Goal: Navigation & Orientation: Find specific page/section

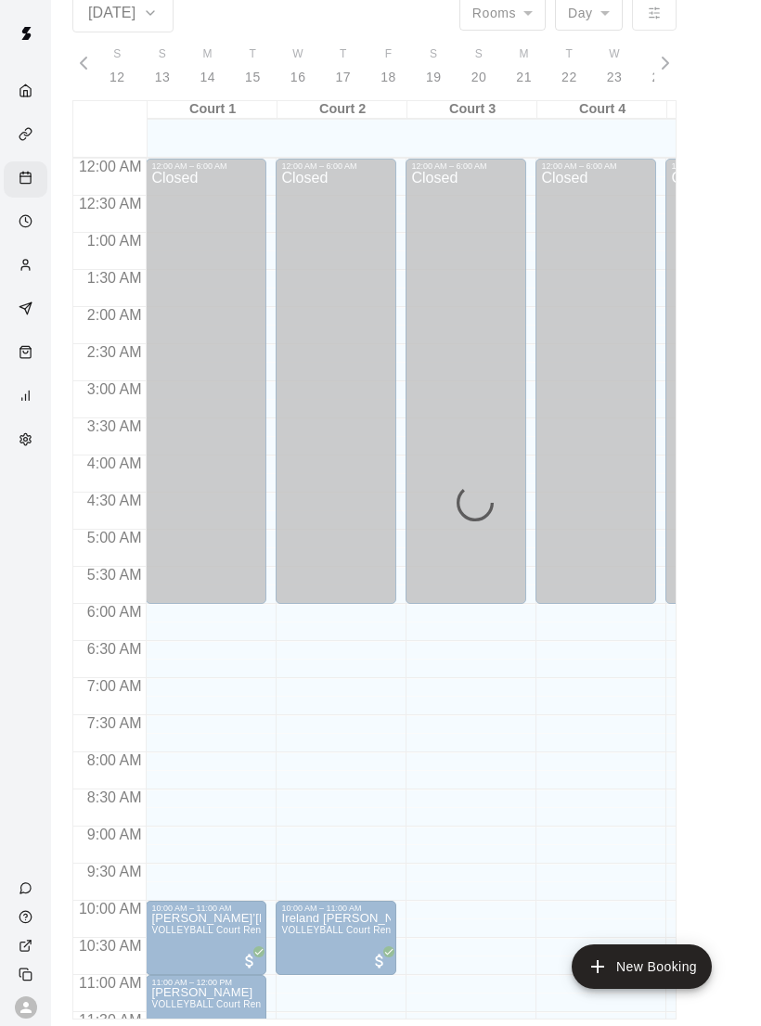
scroll to position [460, 1]
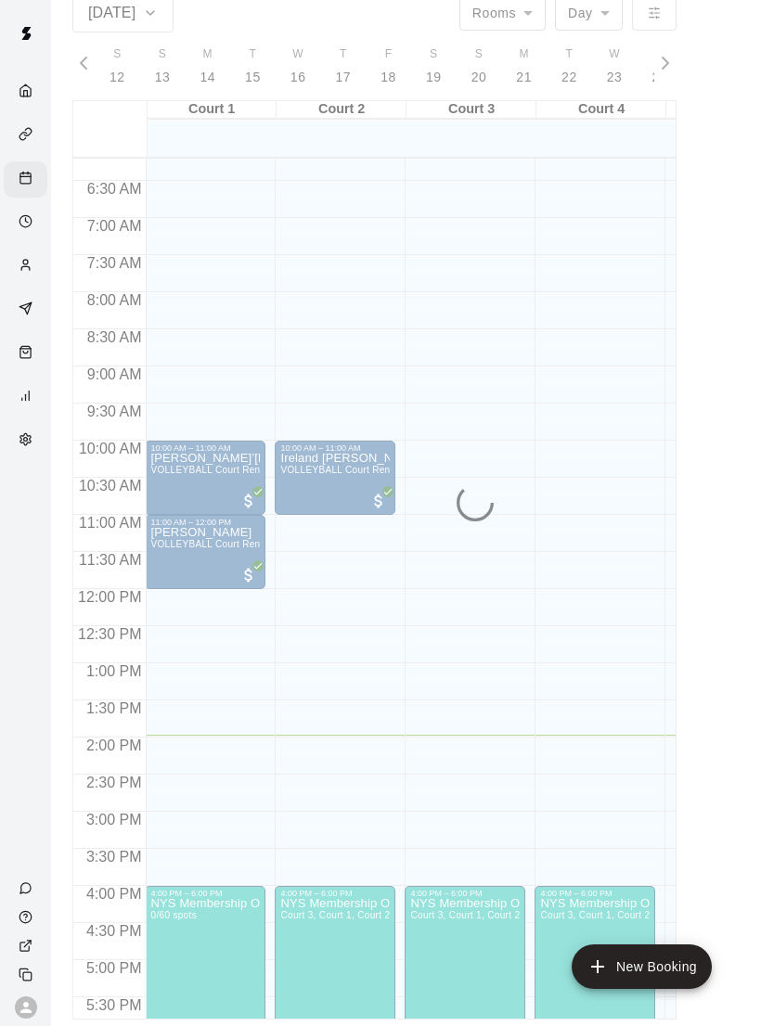
click at [31, 79] on div "Home" at bounding box center [26, 92] width 44 height 36
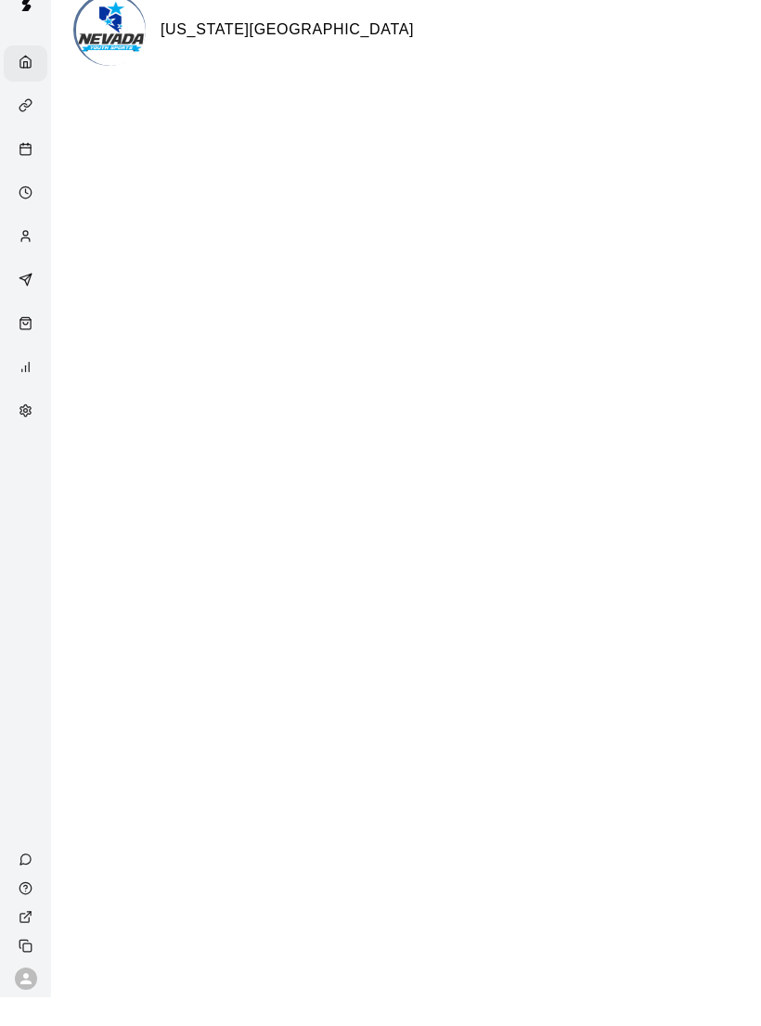
click at [37, 205] on div "Availability" at bounding box center [26, 223] width 44 height 36
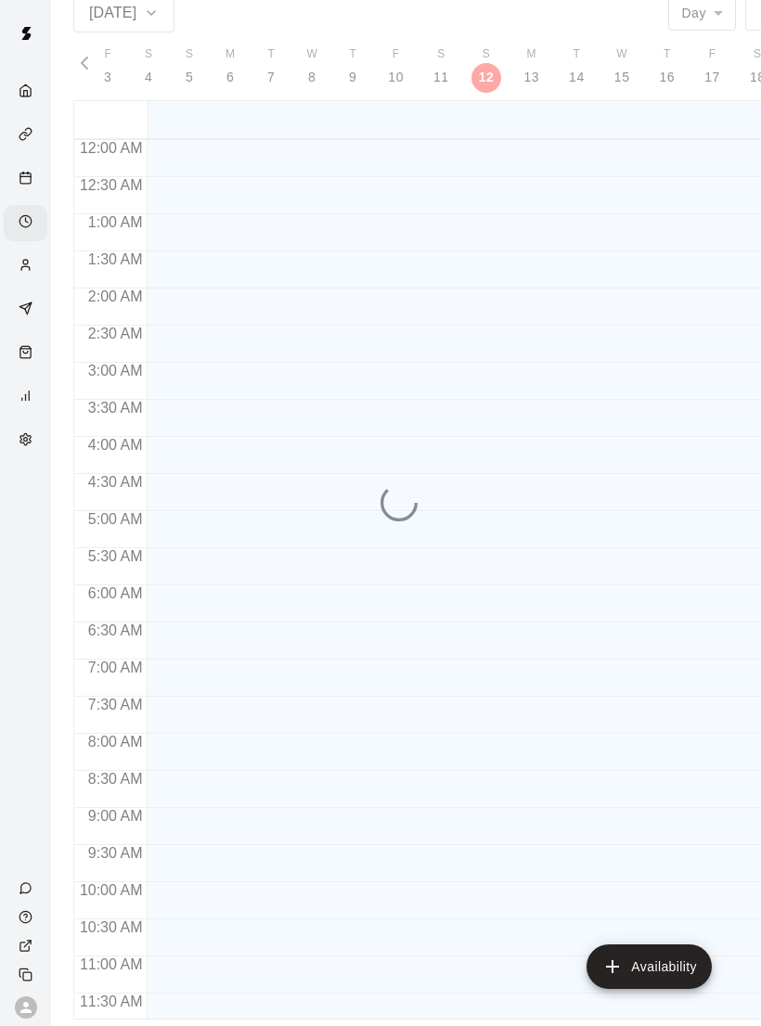
scroll to position [873, 0]
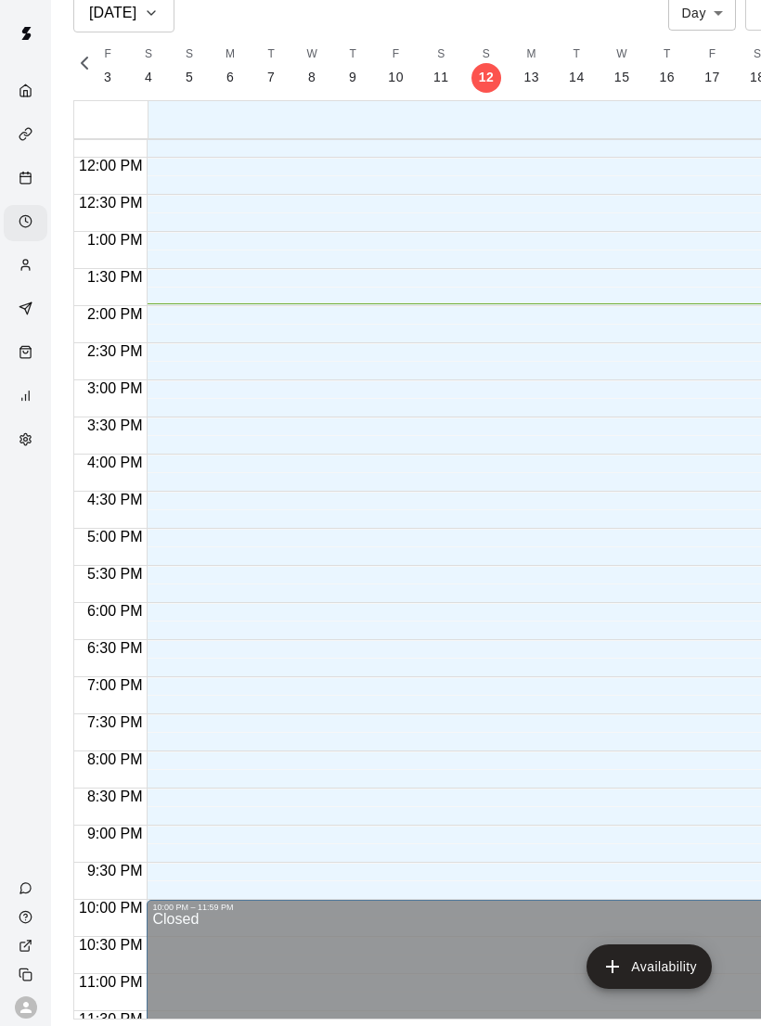
click at [23, 185] on icon "Calendar" at bounding box center [26, 178] width 14 height 14
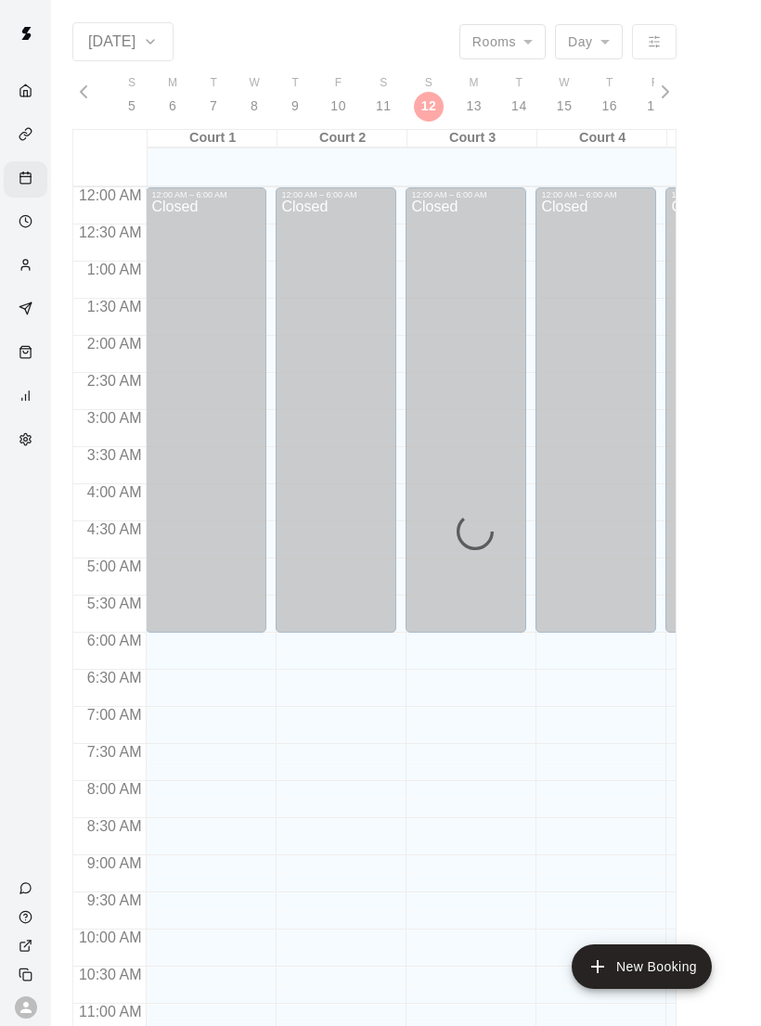
scroll to position [836, 0]
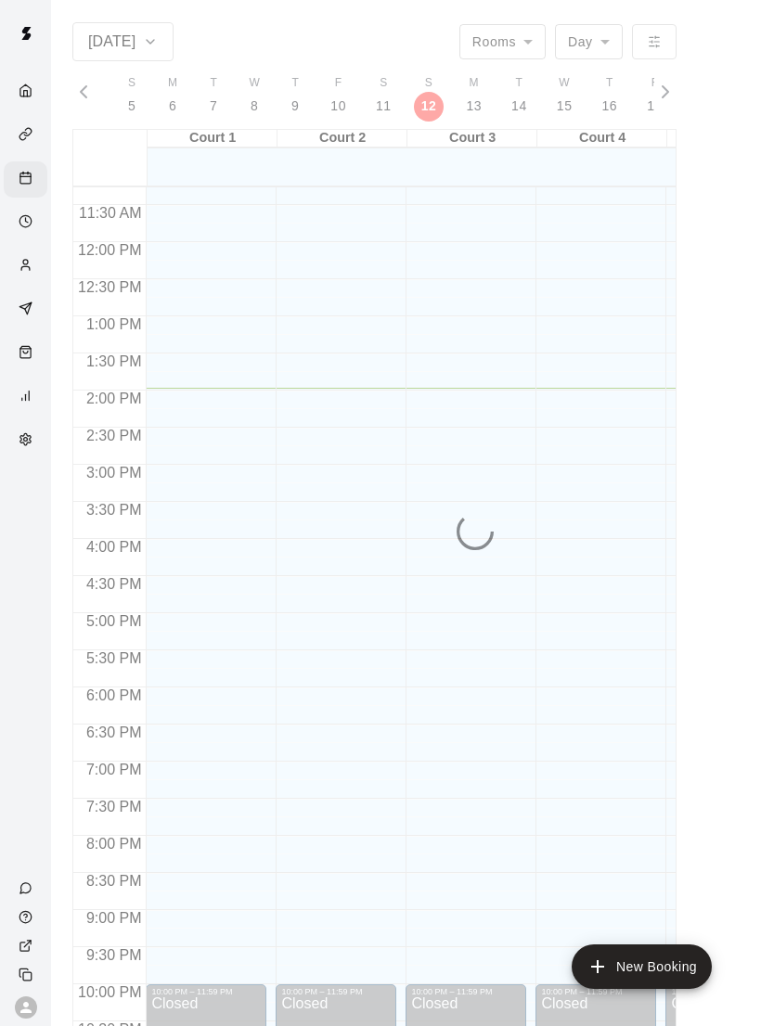
click at [16, 110] on div "Home" at bounding box center [26, 92] width 44 height 36
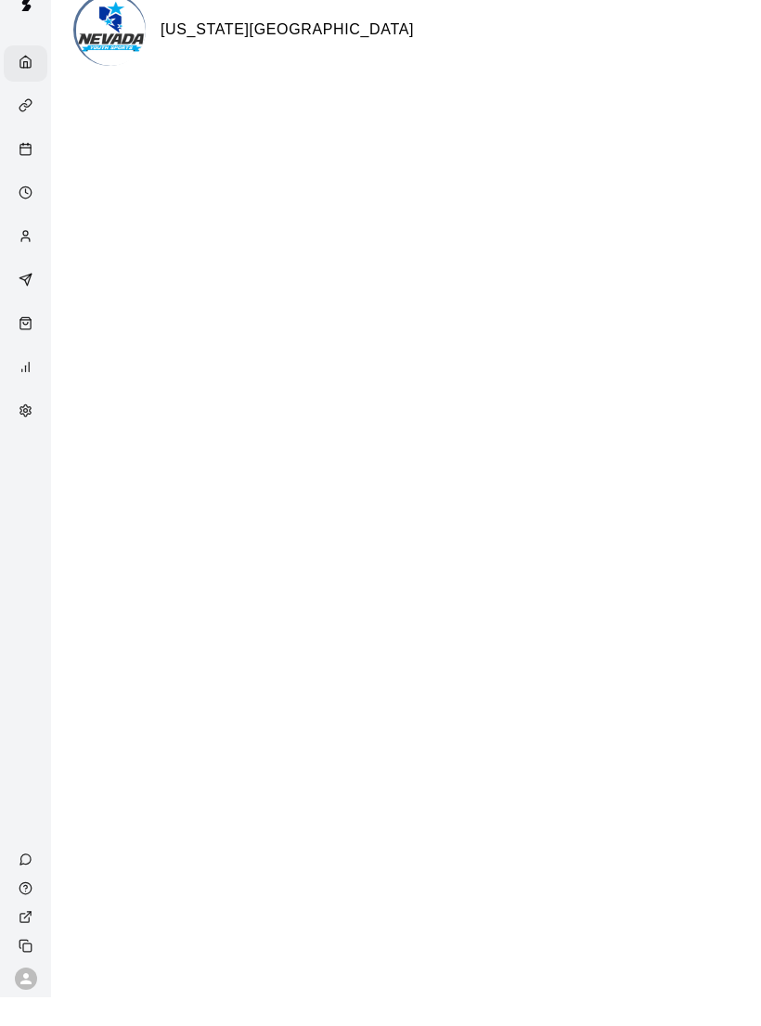
click at [23, 82] on div "Home" at bounding box center [26, 92] width 44 height 36
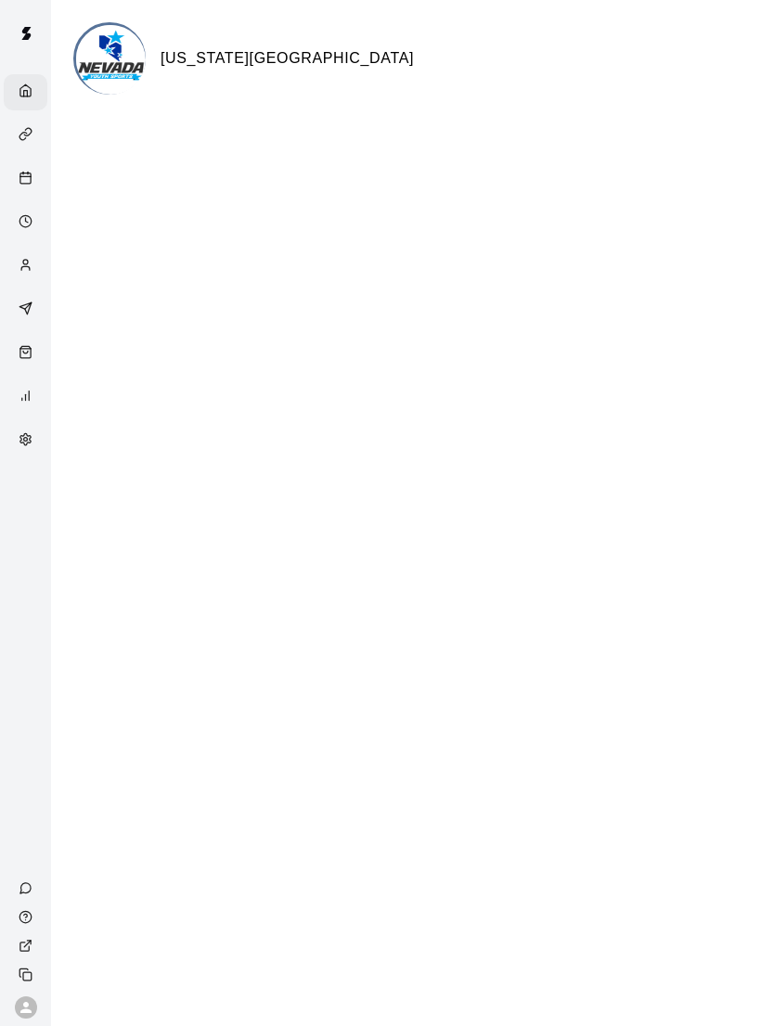
click at [24, 194] on div "Calendar" at bounding box center [26, 179] width 44 height 36
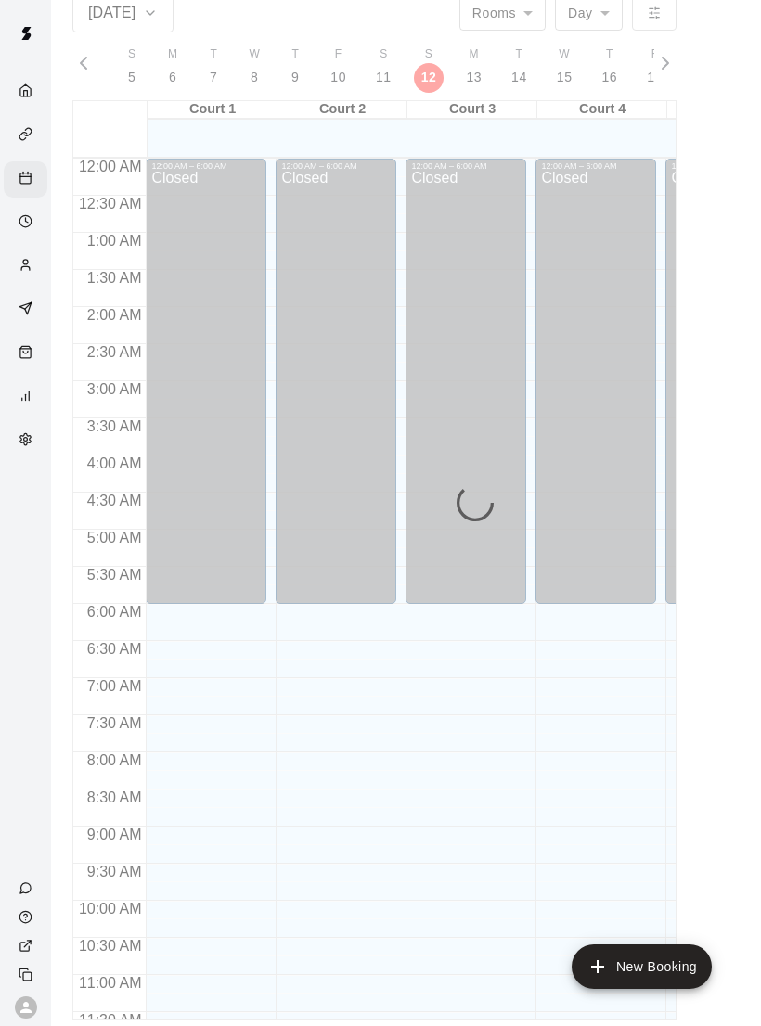
scroll to position [836, 0]
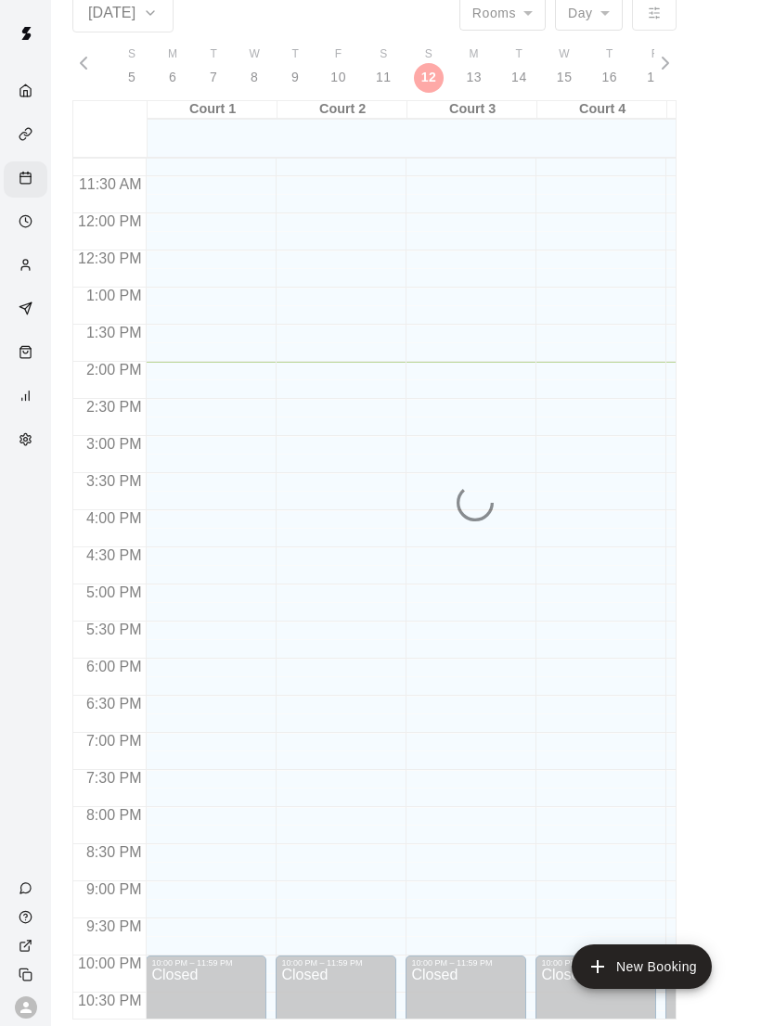
click at [8, 152] on div "Services" at bounding box center [26, 136] width 44 height 36
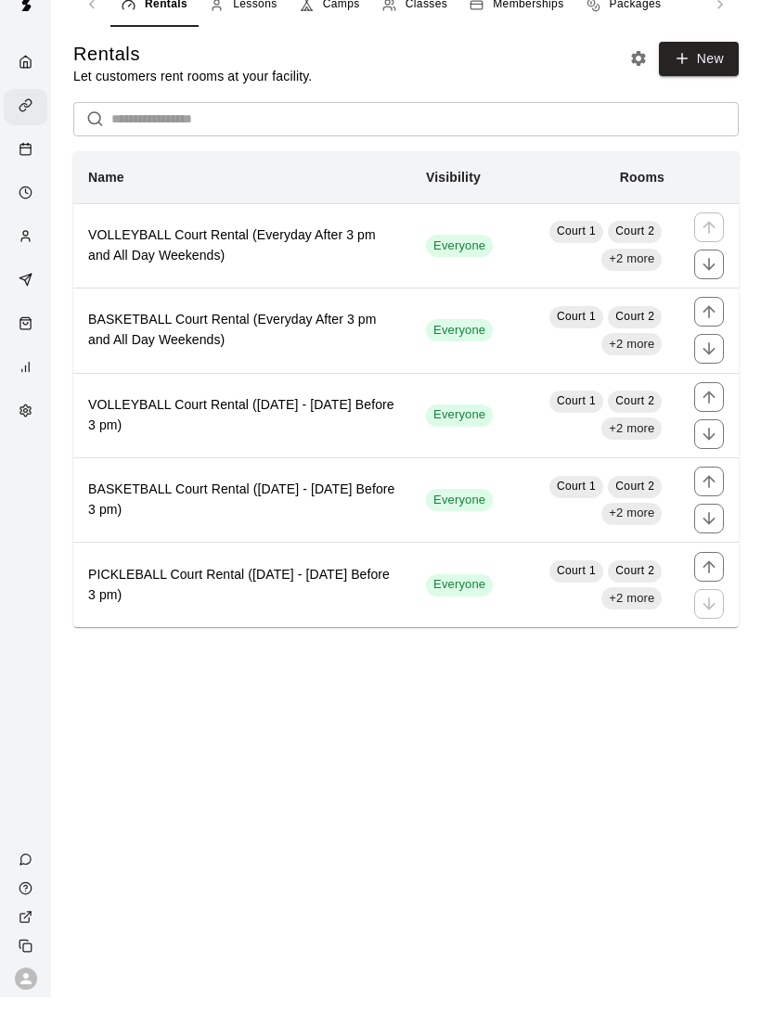
click at [46, 161] on div "Calendar" at bounding box center [26, 179] width 44 height 36
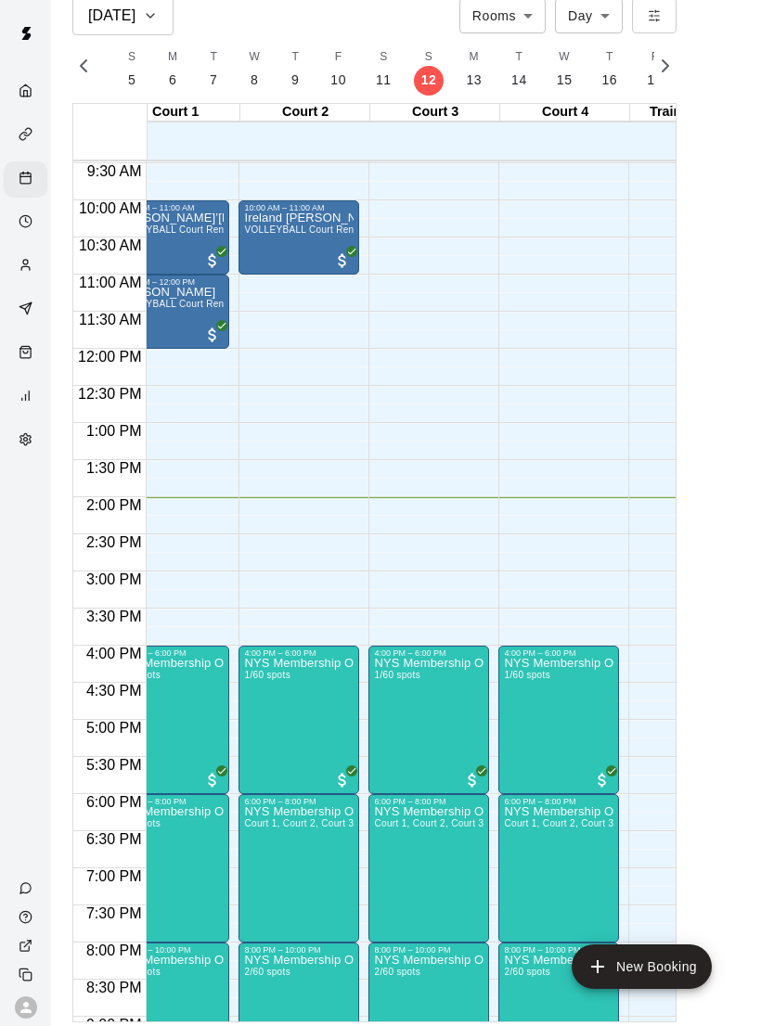
scroll to position [25, 0]
